Goal: Transaction & Acquisition: Download file/media

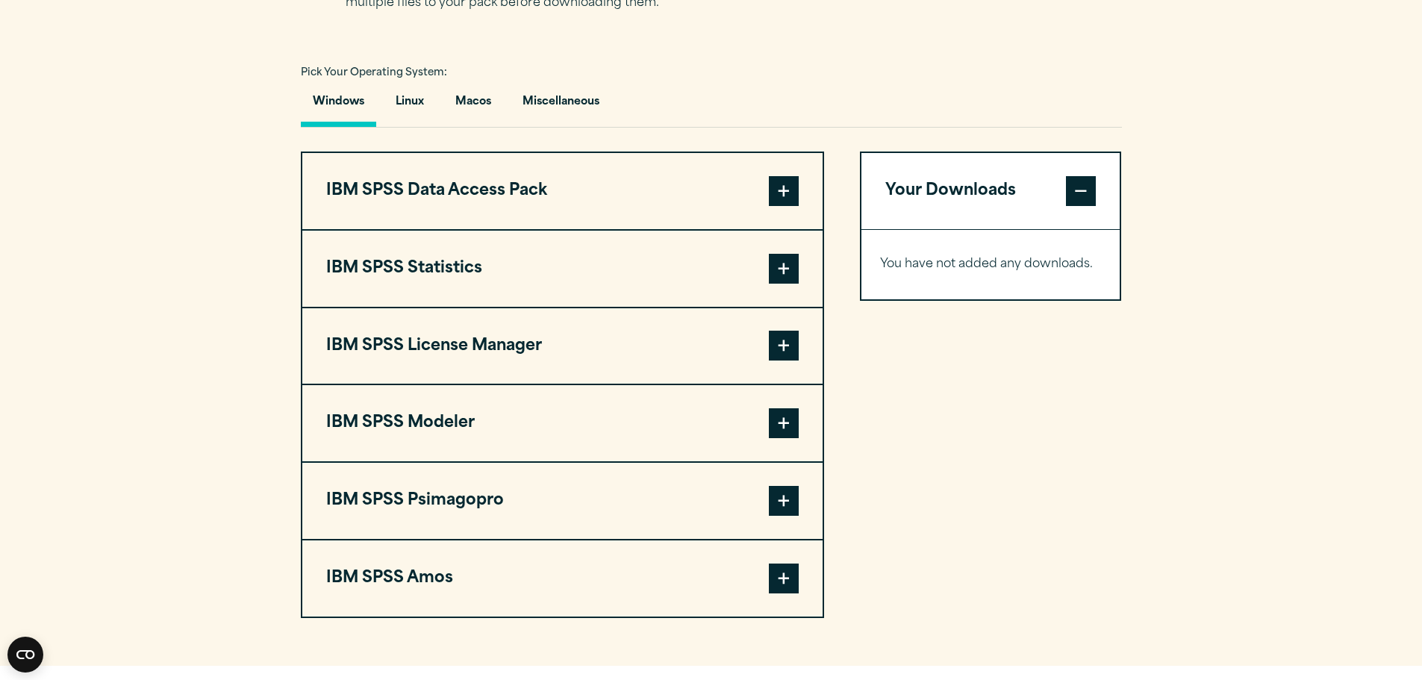
scroll to position [1269, 0]
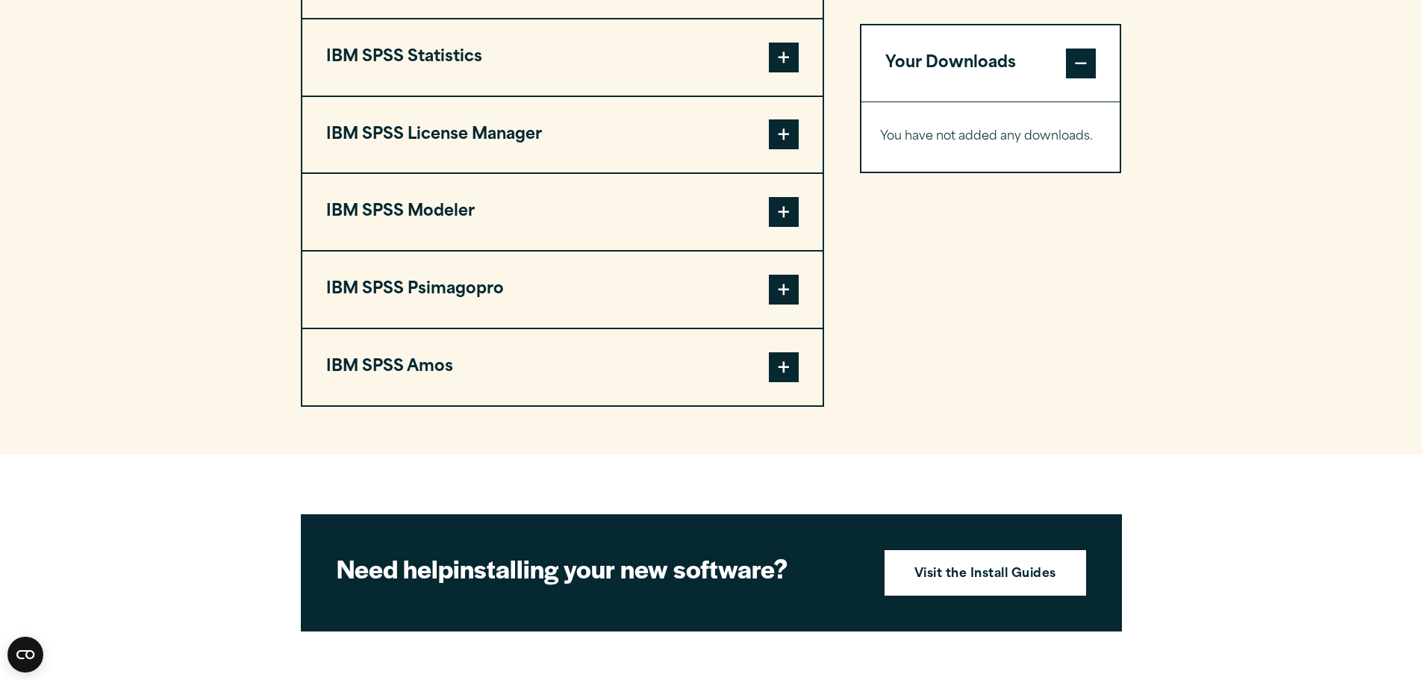
click at [814, 221] on button "IBM SPSS Modeler" at bounding box center [562, 212] width 520 height 76
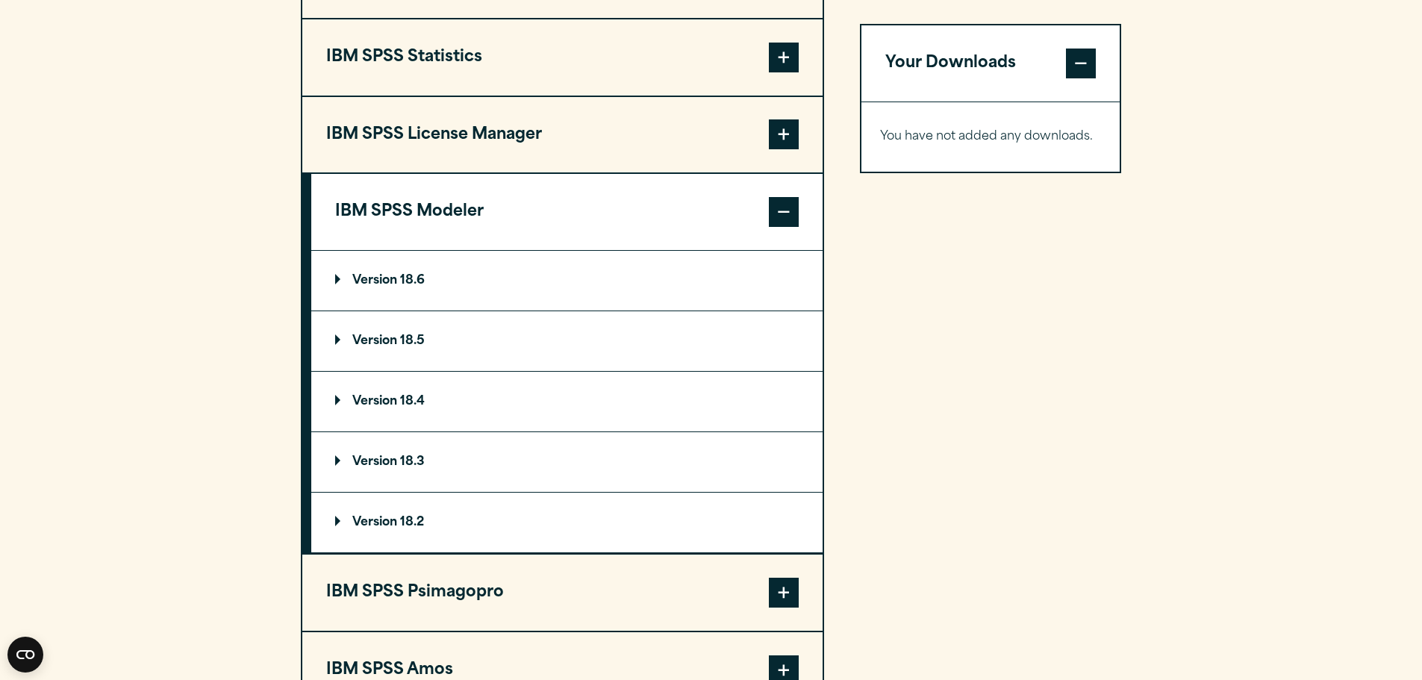
click at [334, 275] on summary "Version 18.6" at bounding box center [566, 281] width 511 height 60
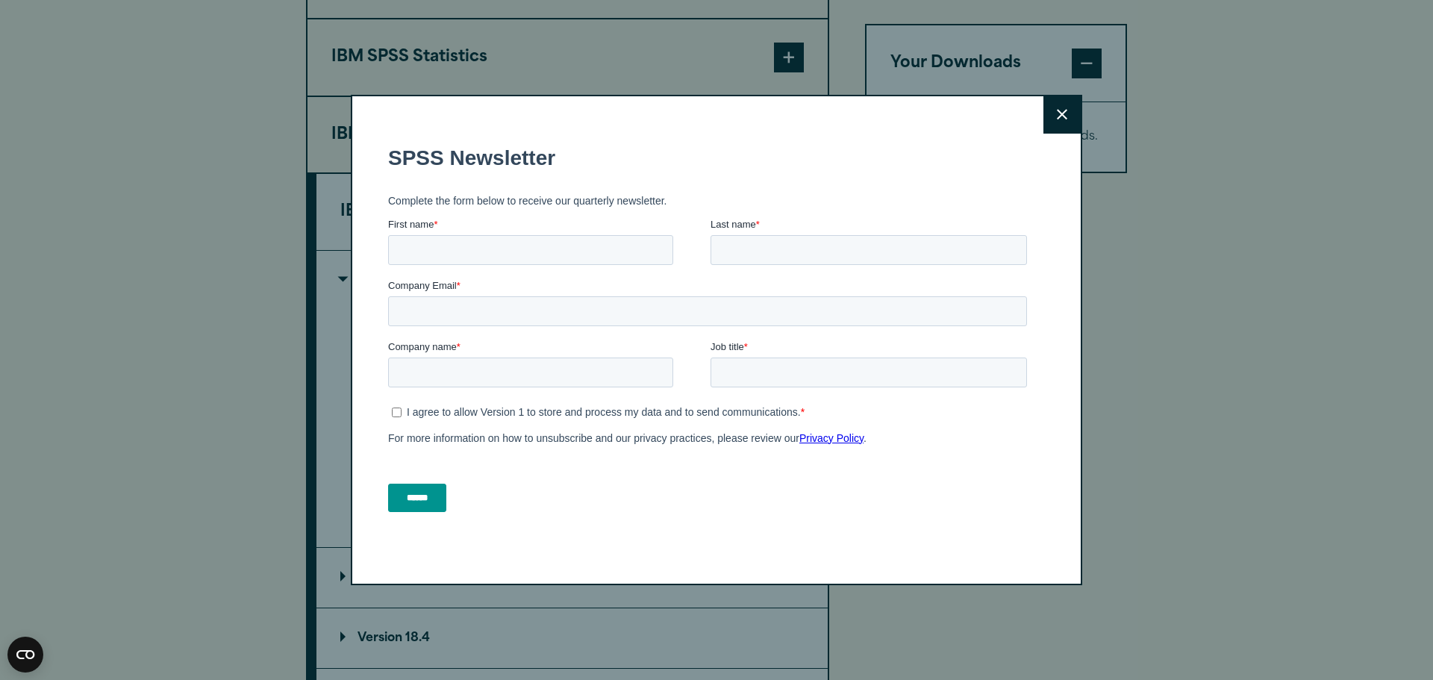
click at [1057, 116] on icon at bounding box center [1062, 114] width 10 height 11
click at [1057, 113] on icon at bounding box center [1062, 115] width 10 height 10
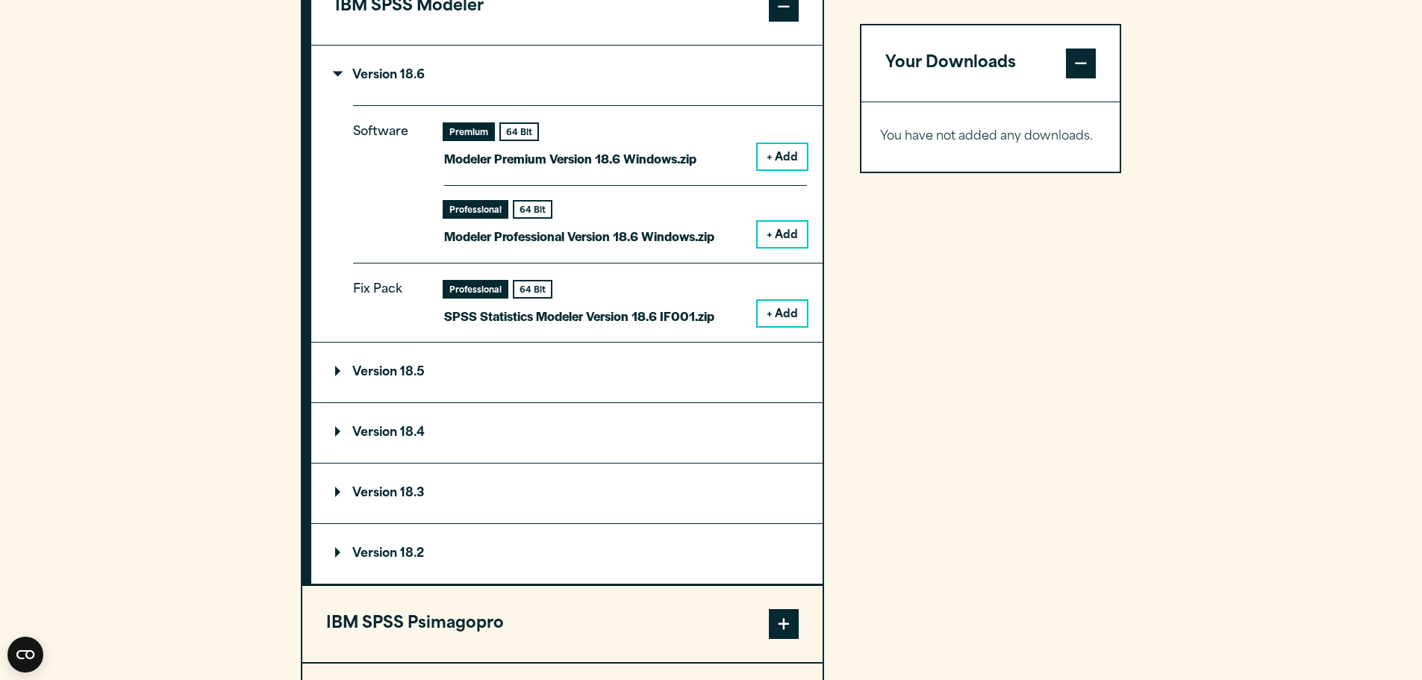
scroll to position [1642, 0]
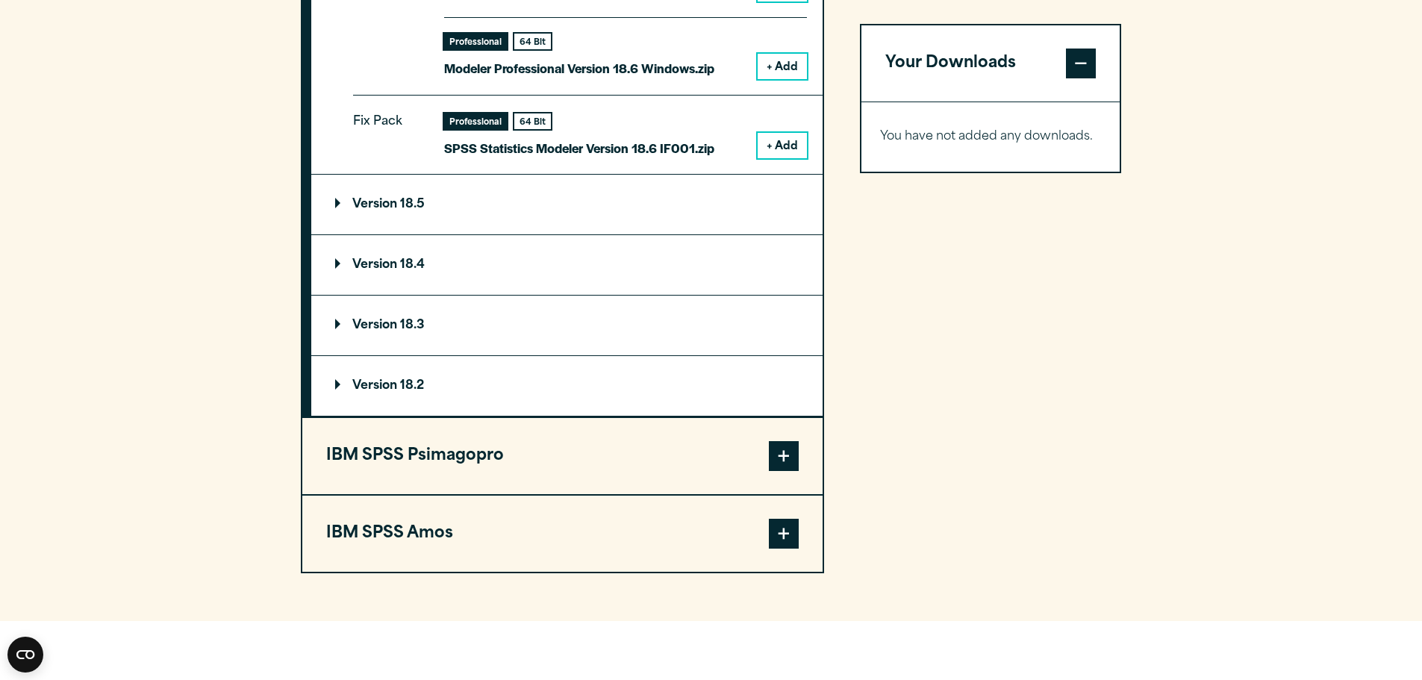
click at [774, 453] on span at bounding box center [784, 456] width 30 height 30
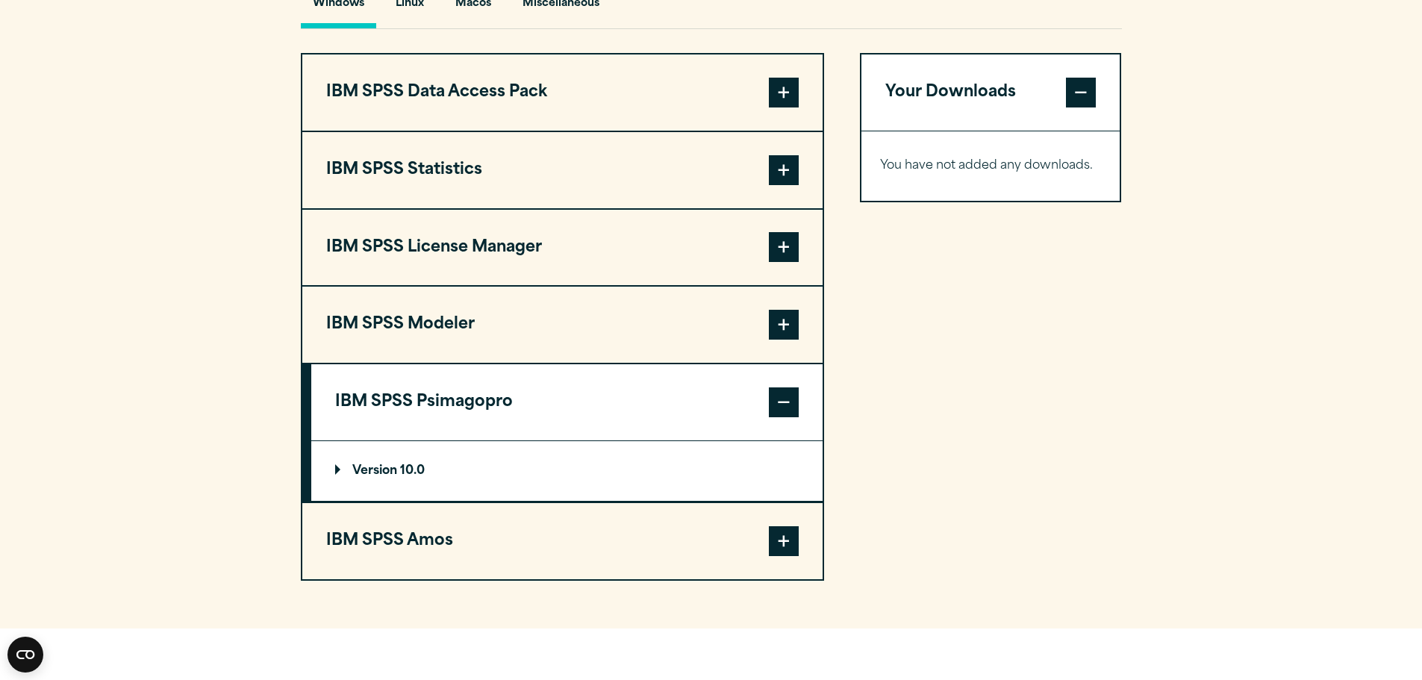
scroll to position [1181, 0]
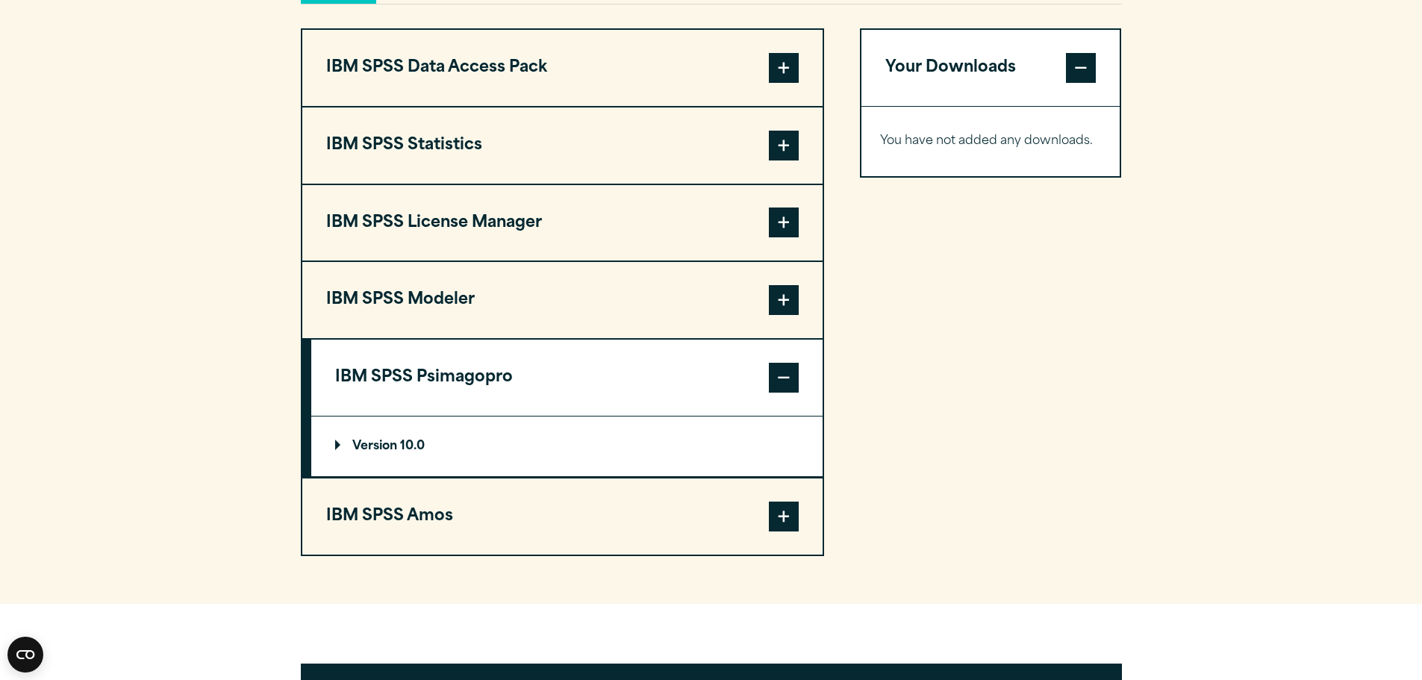
click at [770, 518] on span at bounding box center [784, 517] width 30 height 30
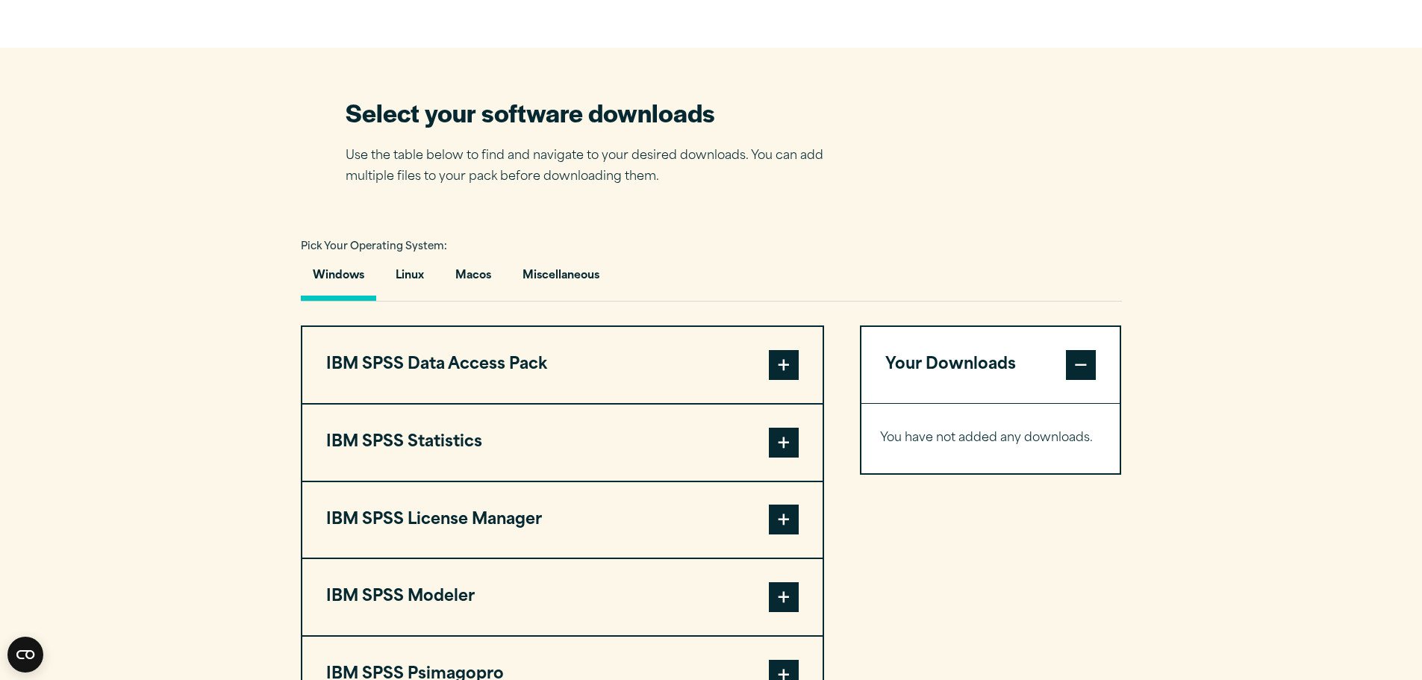
scroll to position [957, 0]
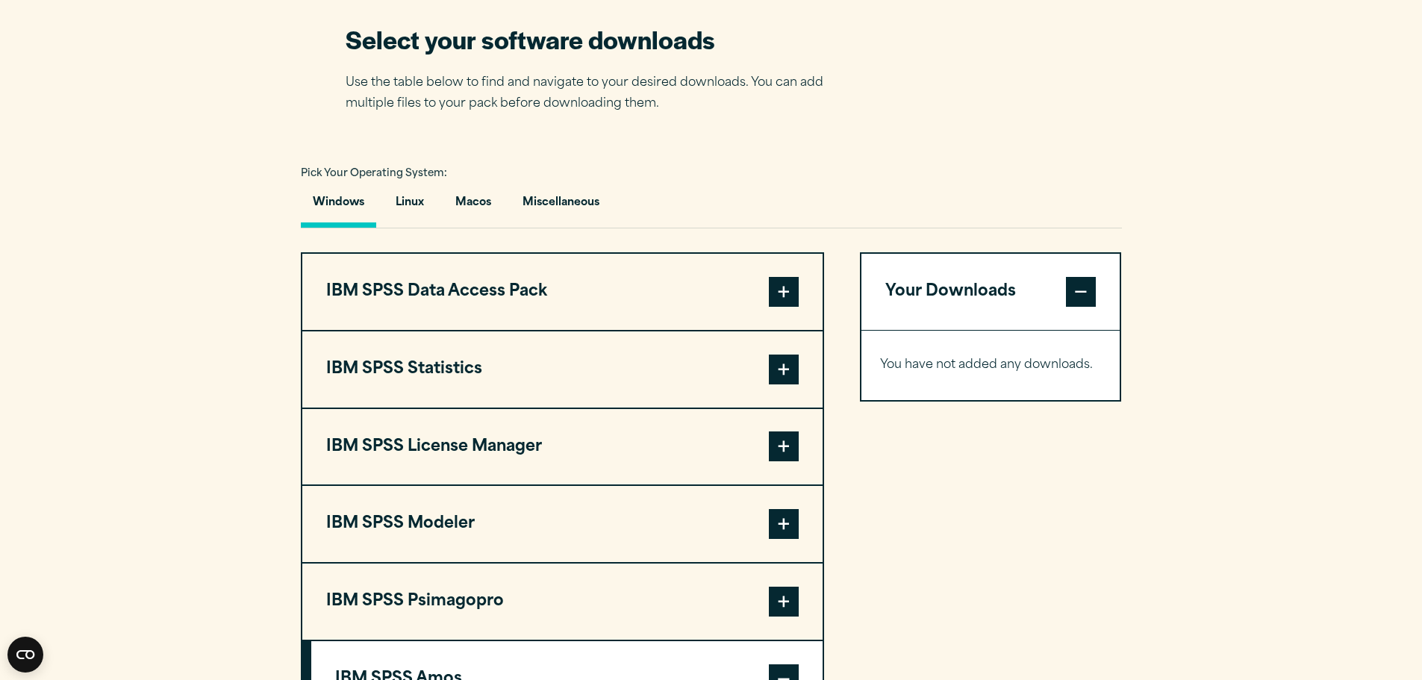
click at [778, 519] on span at bounding box center [784, 524] width 30 height 30
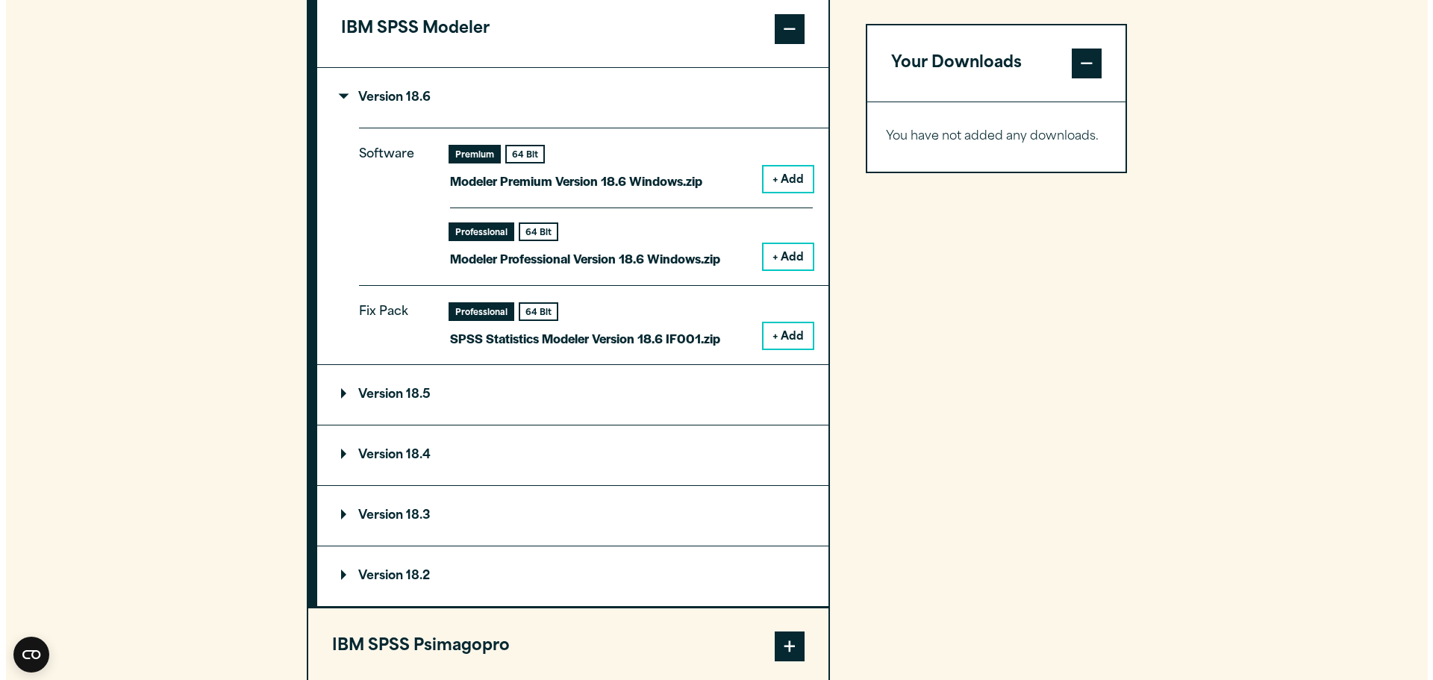
scroll to position [1405, 0]
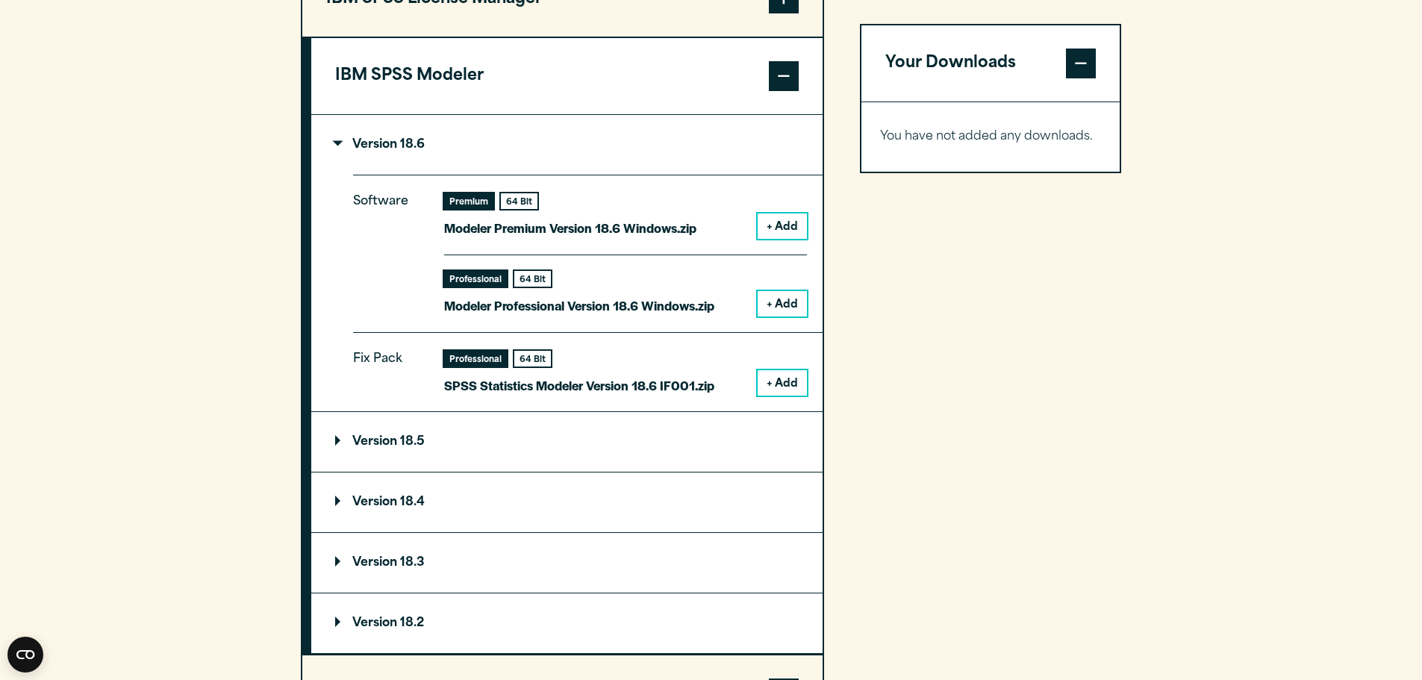
drag, startPoint x: 795, startPoint y: 304, endPoint x: 787, endPoint y: 303, distance: 7.5
click at [787, 303] on button "+ Add" at bounding box center [782, 303] width 49 height 25
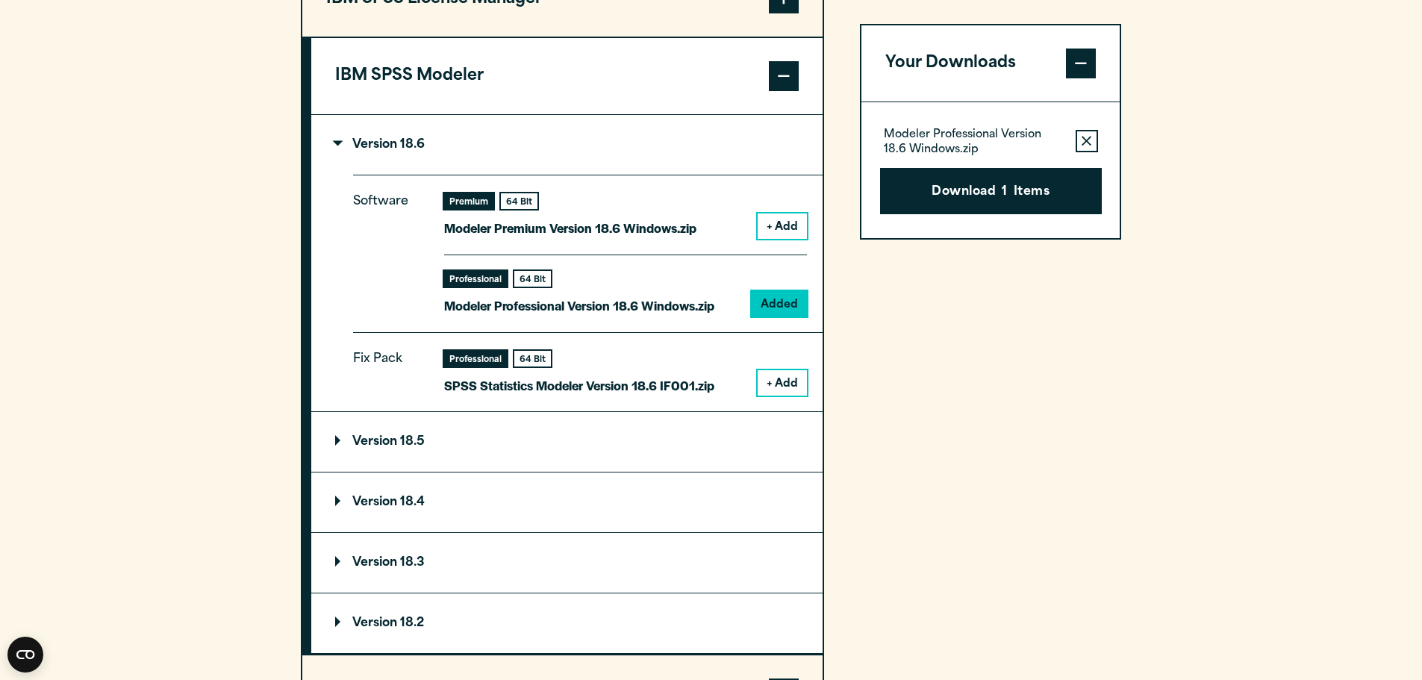
click at [795, 225] on button "+ Add" at bounding box center [782, 225] width 49 height 25
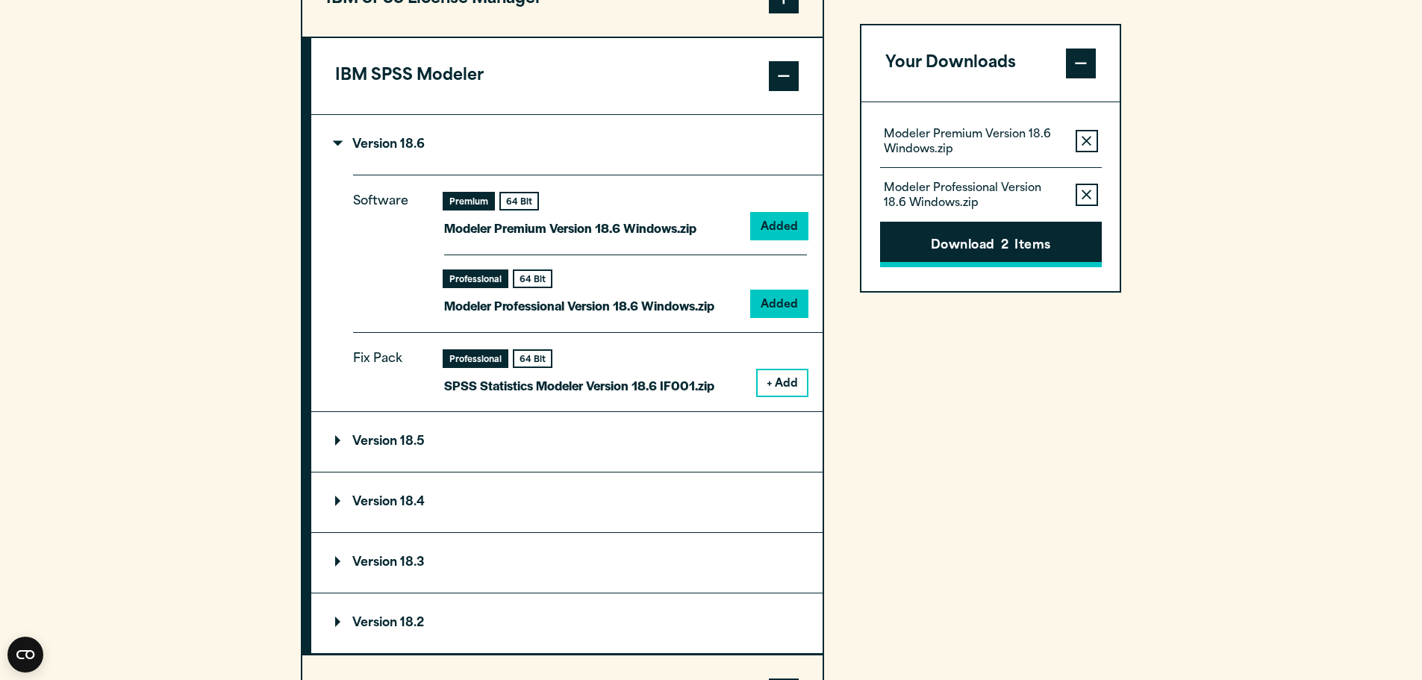
click at [964, 245] on button "Download 2 Items" at bounding box center [991, 245] width 222 height 46
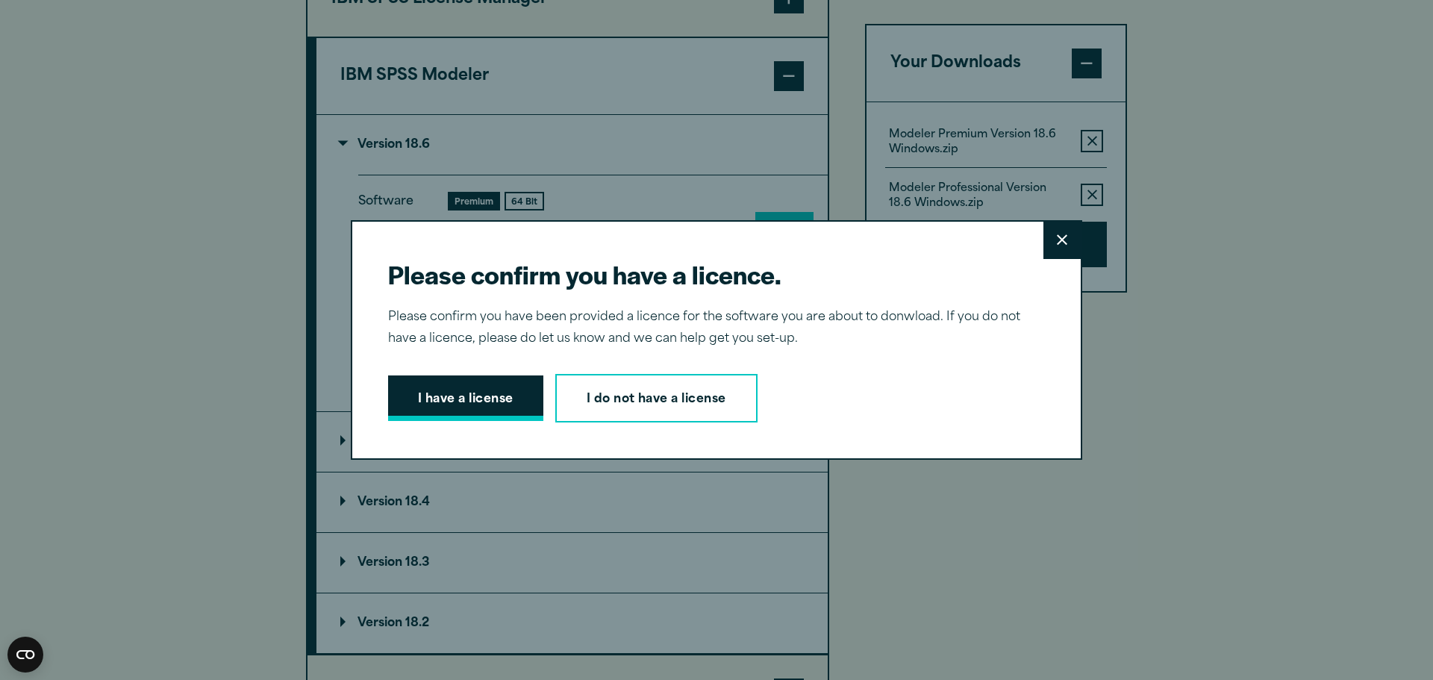
click at [489, 402] on button "I have a license" at bounding box center [465, 398] width 155 height 46
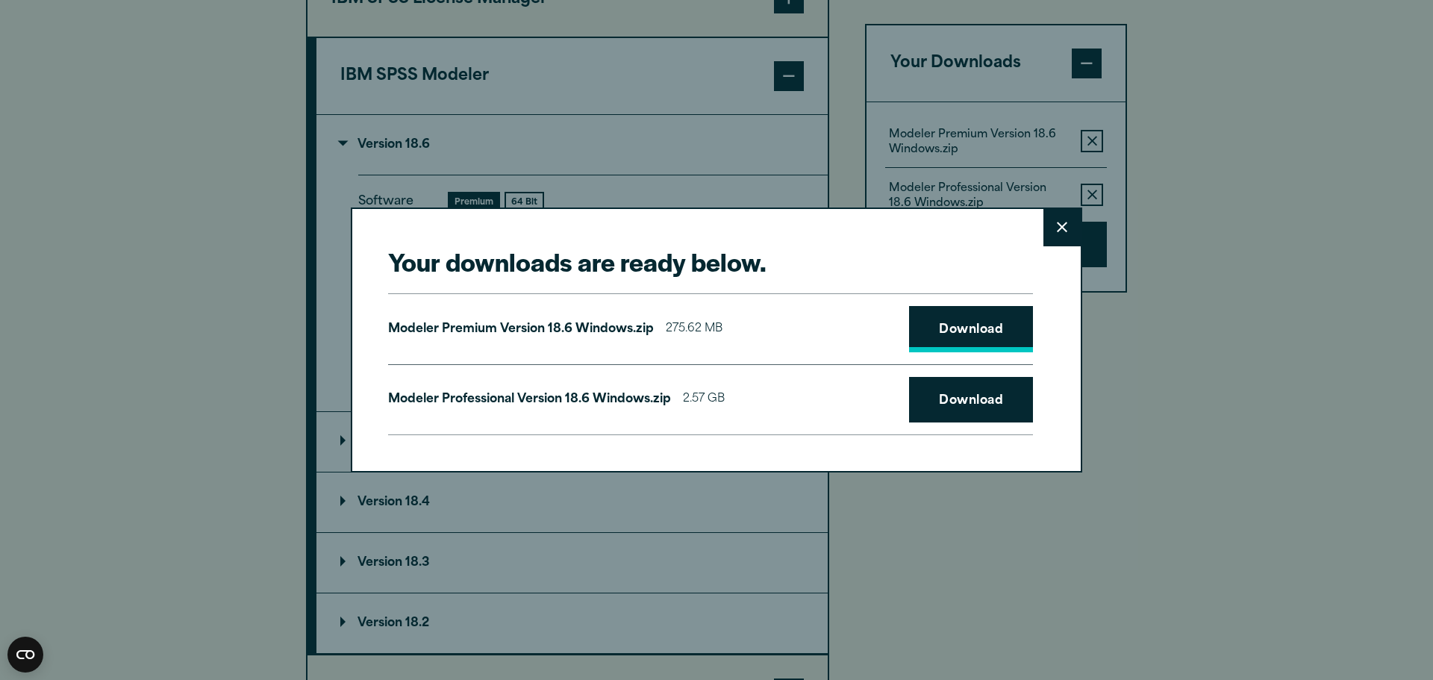
click at [958, 329] on link "Download" at bounding box center [971, 329] width 124 height 46
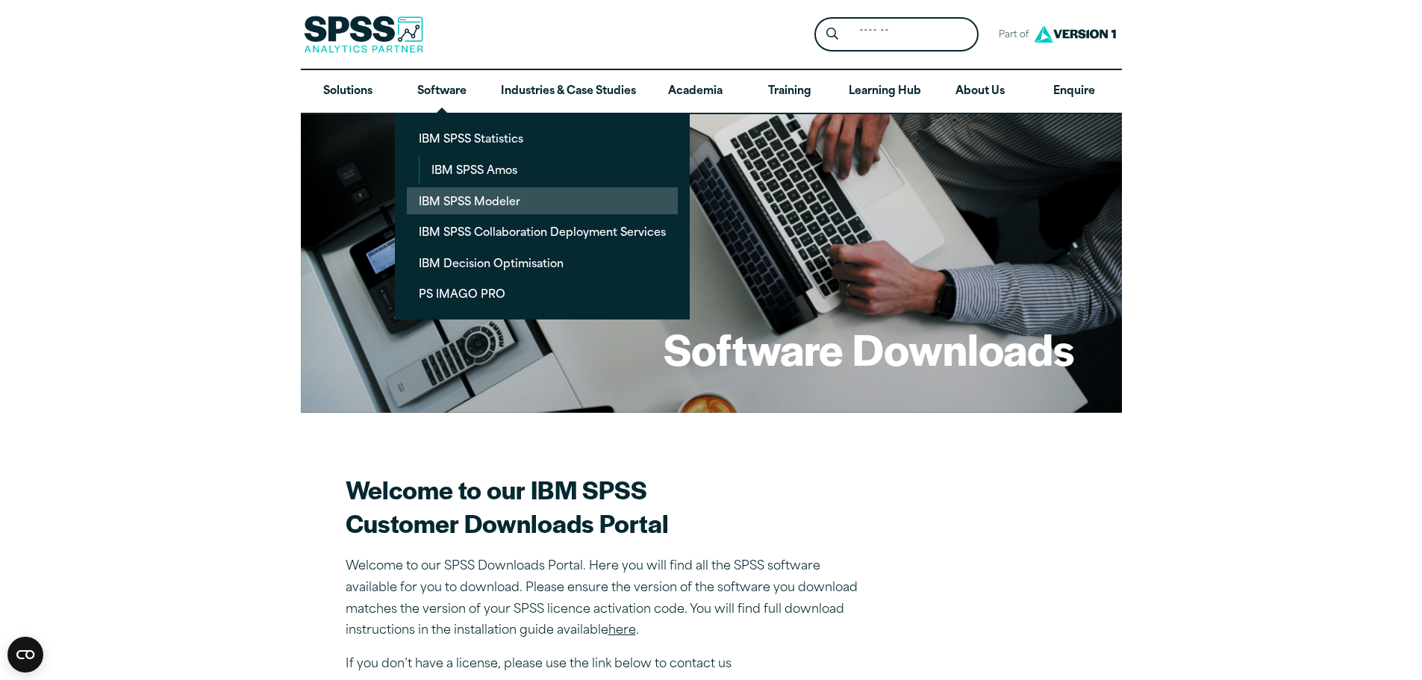
click at [449, 193] on link "IBM SPSS Modeler" at bounding box center [542, 201] width 271 height 28
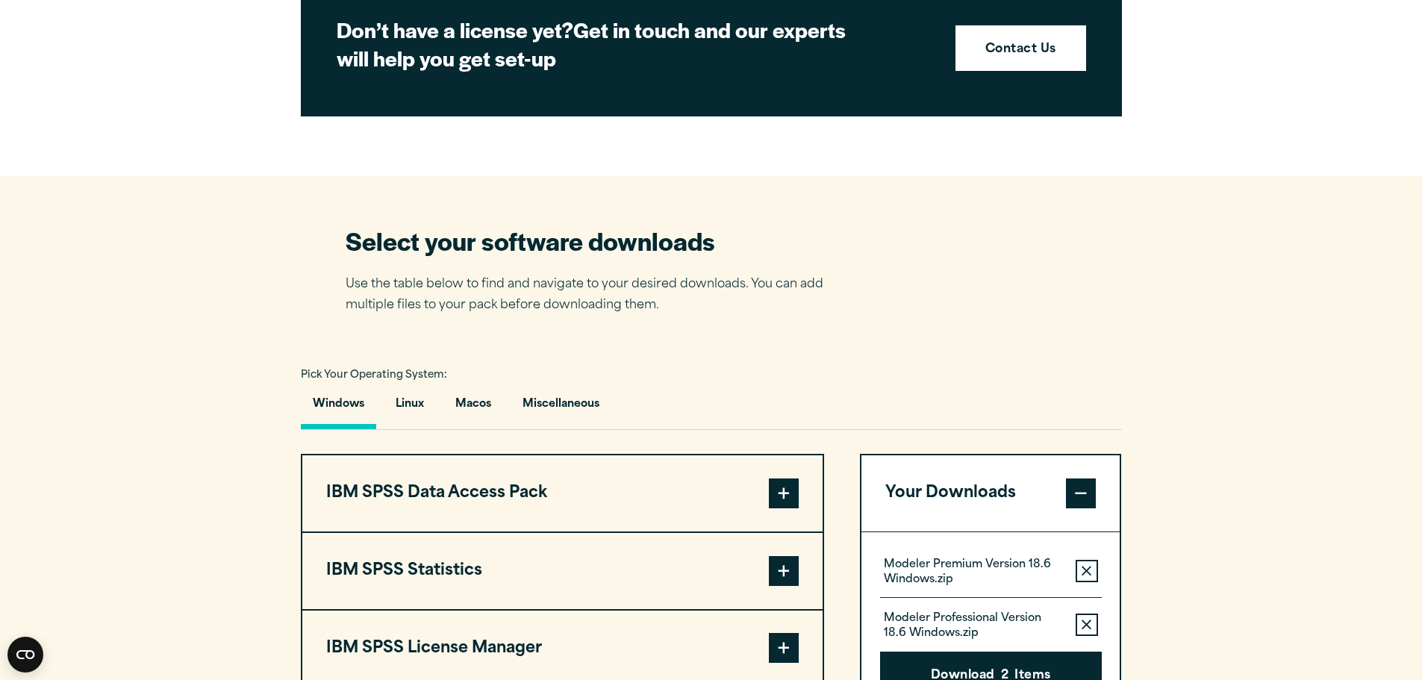
scroll to position [1045, 0]
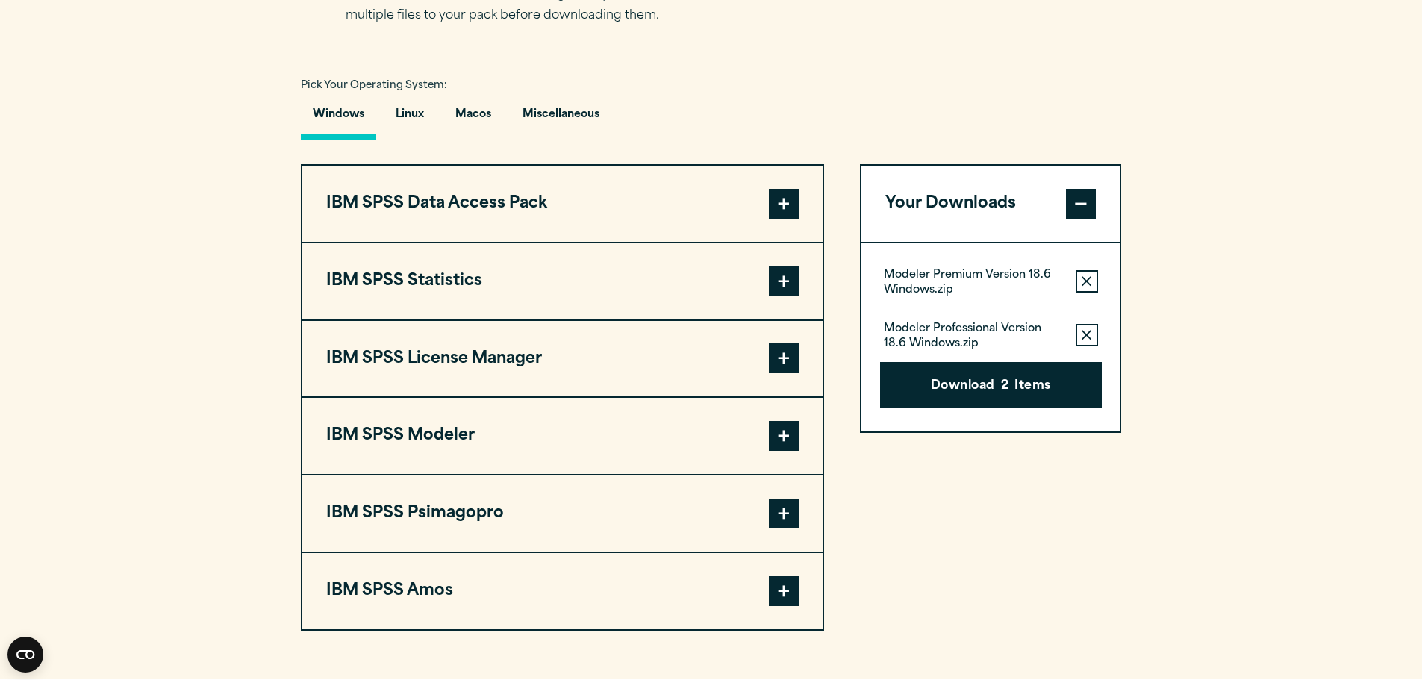
click at [790, 431] on span at bounding box center [784, 436] width 30 height 30
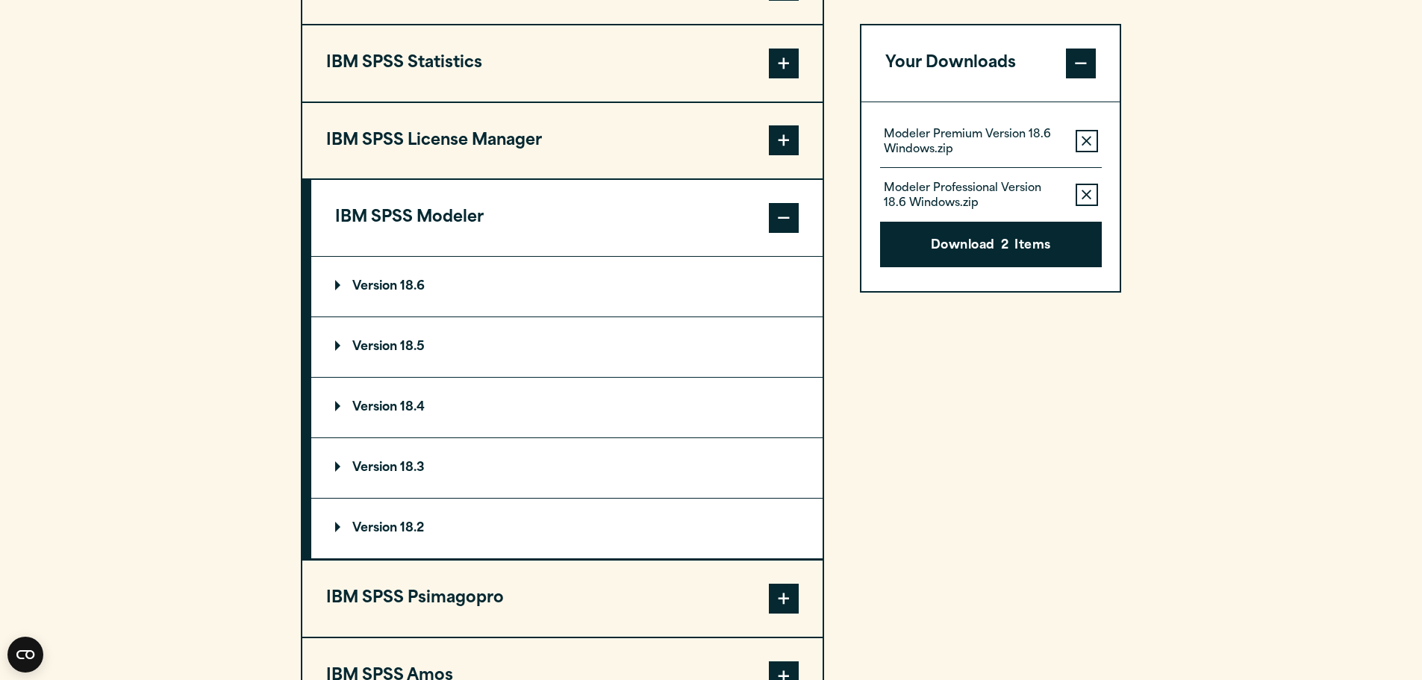
scroll to position [1269, 0]
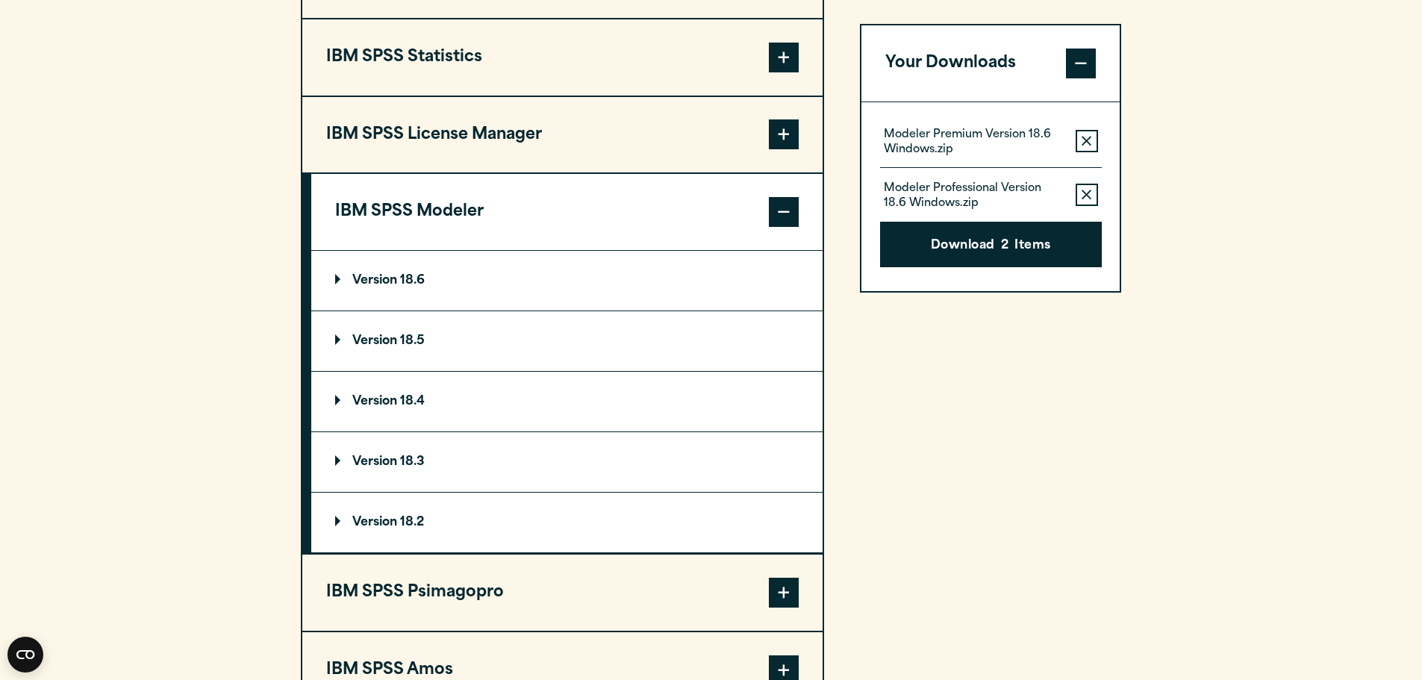
click at [338, 275] on p "Version 18.6" at bounding box center [380, 281] width 90 height 12
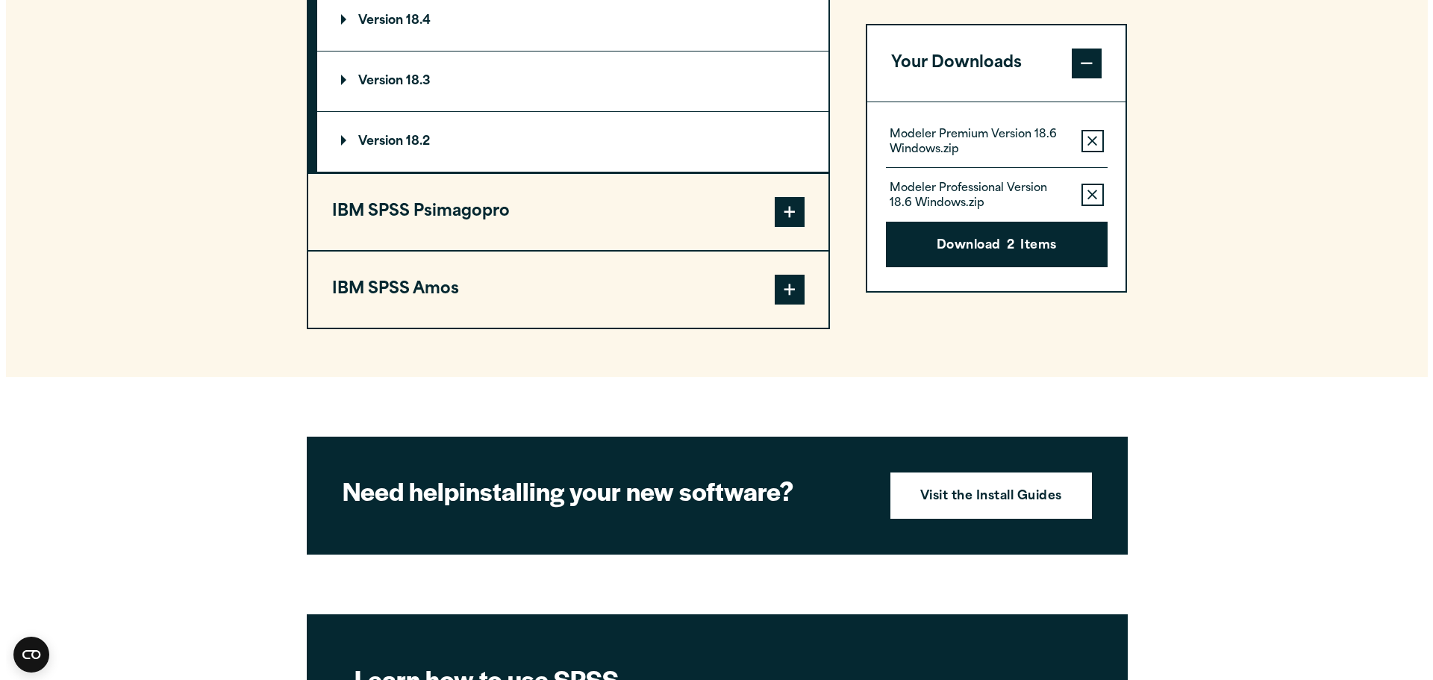
scroll to position [1866, 0]
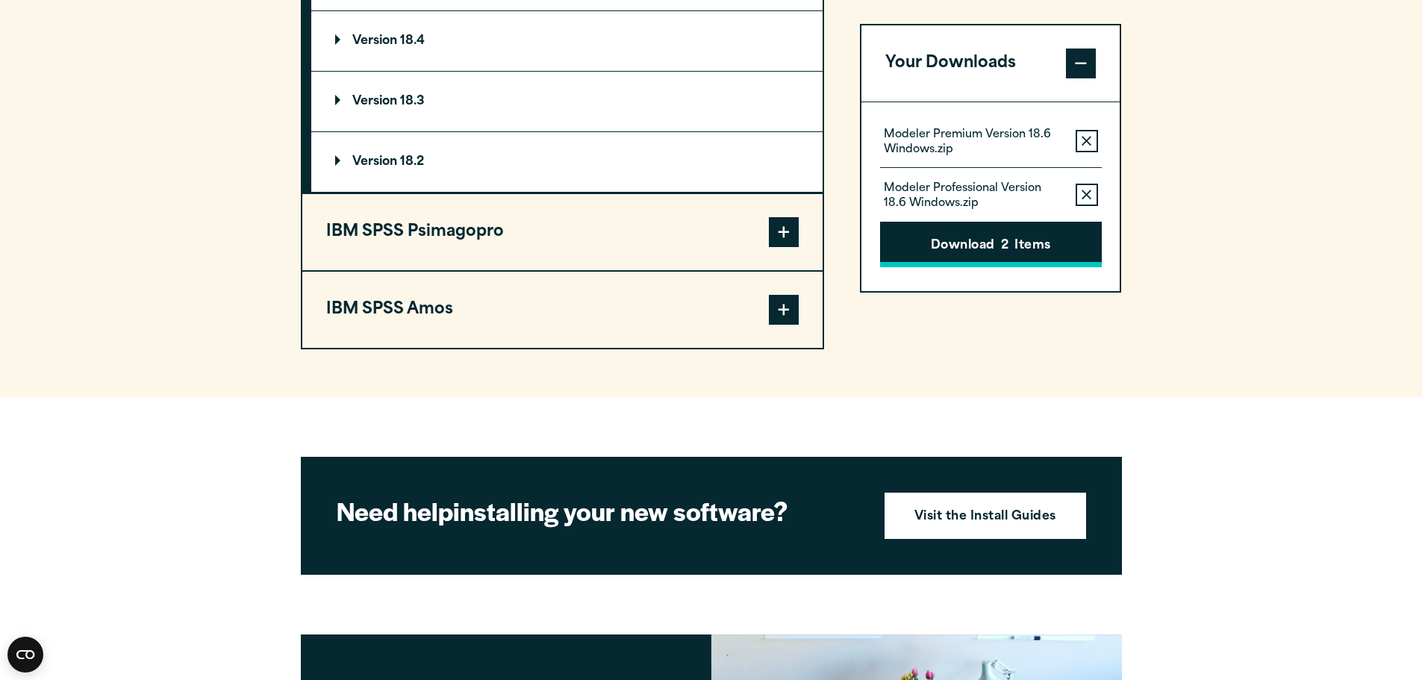
click at [1021, 244] on button "Download 2 Items" at bounding box center [991, 245] width 222 height 46
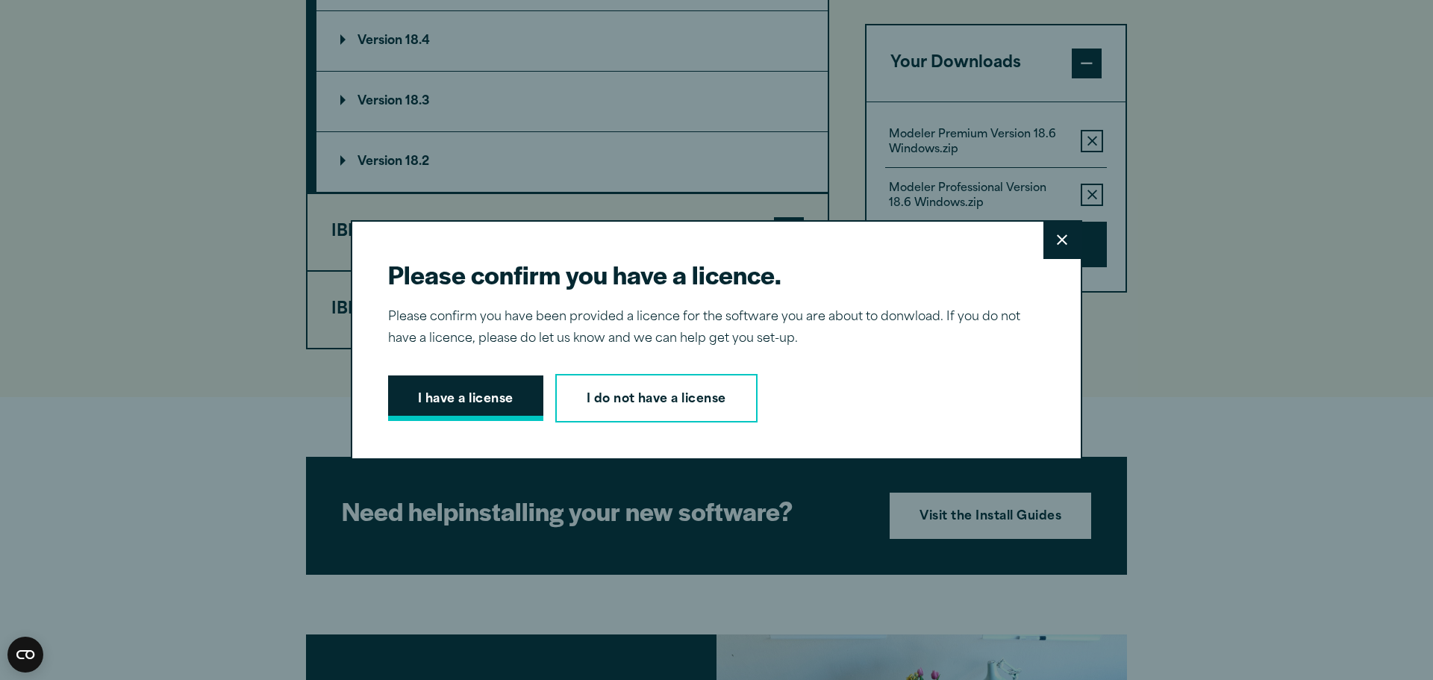
click at [497, 400] on button "I have a license" at bounding box center [465, 398] width 155 height 46
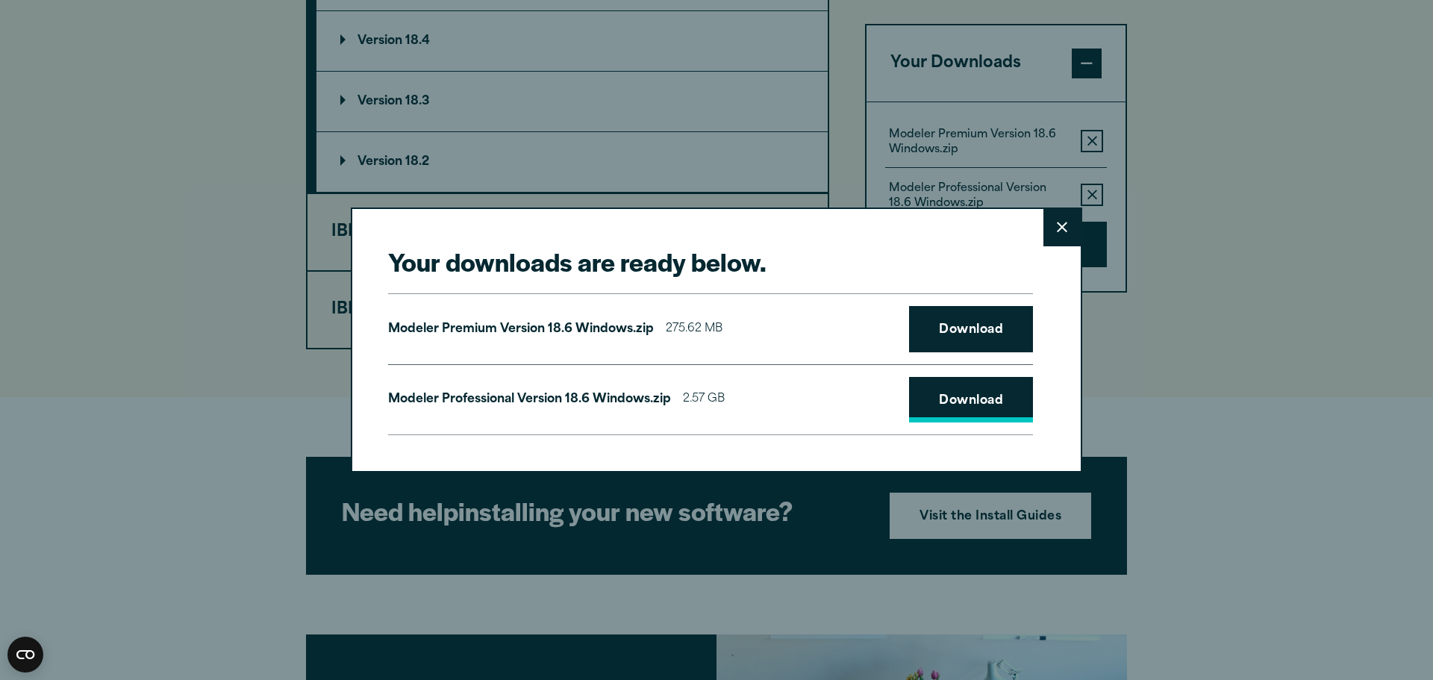
click at [956, 400] on link "Download" at bounding box center [971, 400] width 124 height 46
